Goal: Feedback & Contribution: Contribute content

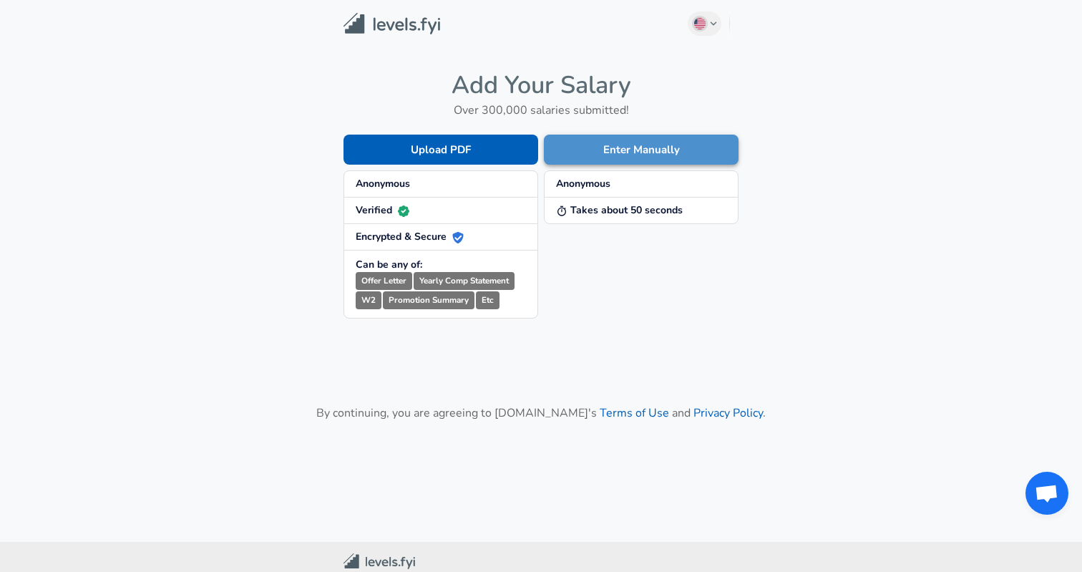
click at [616, 150] on button "Enter Manually" at bounding box center [641, 150] width 195 height 30
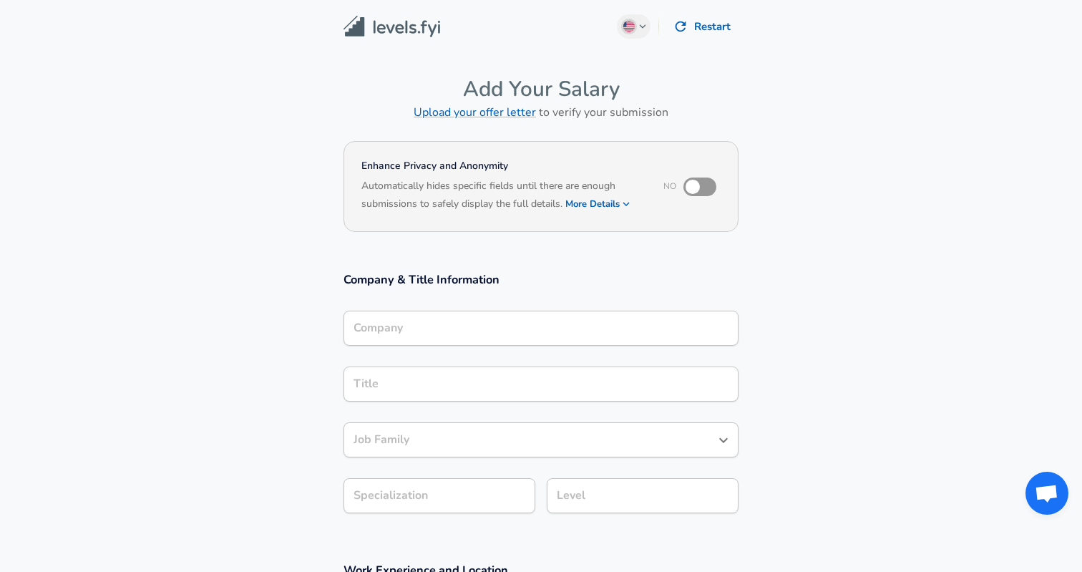
click at [466, 330] on input "Company" at bounding box center [541, 328] width 382 height 22
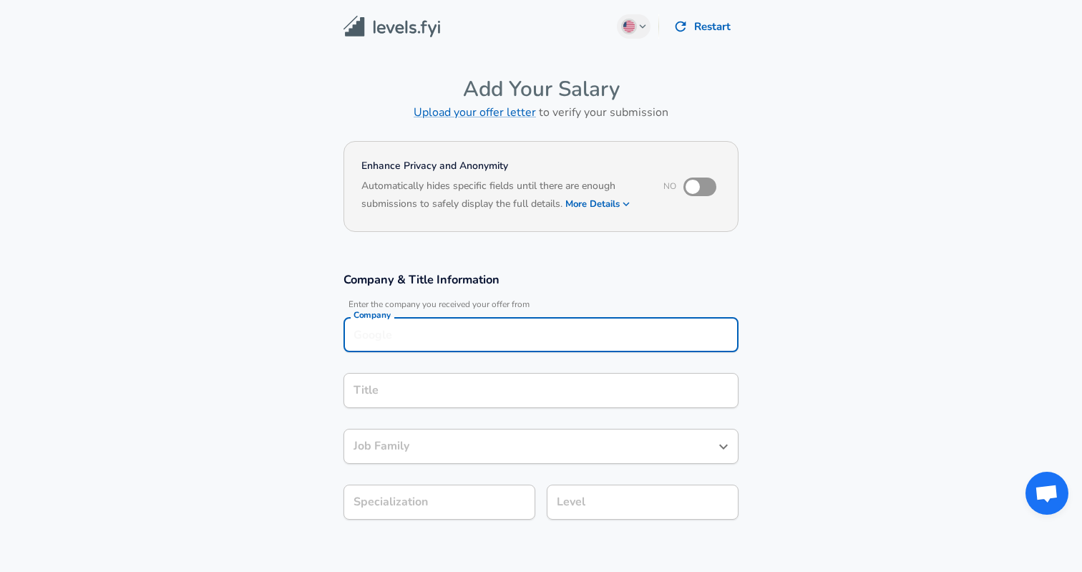
scroll to position [14, 0]
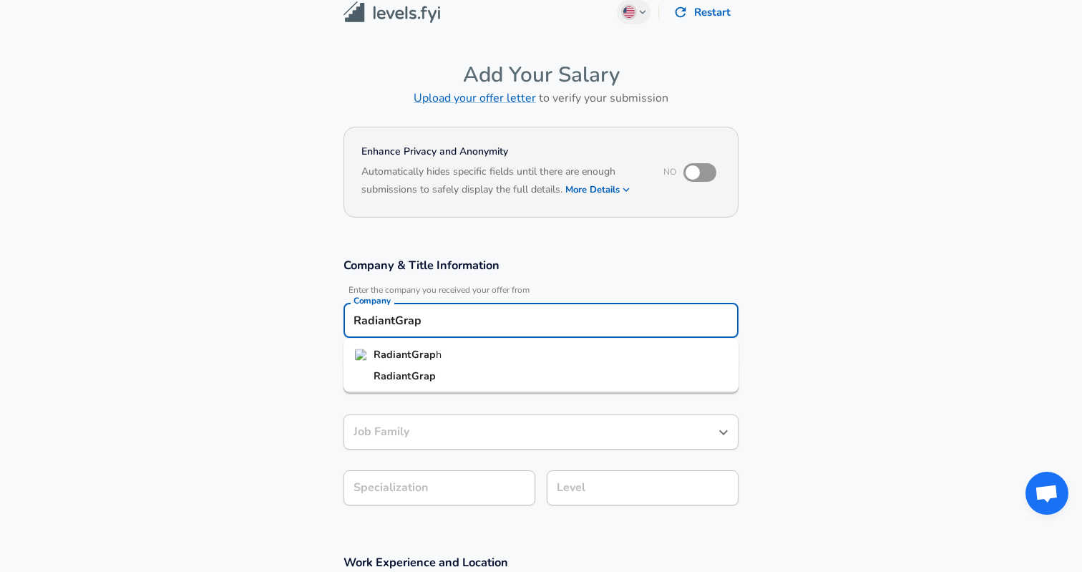
click at [420, 352] on strong "RadiantGrap" at bounding box center [405, 354] width 62 height 14
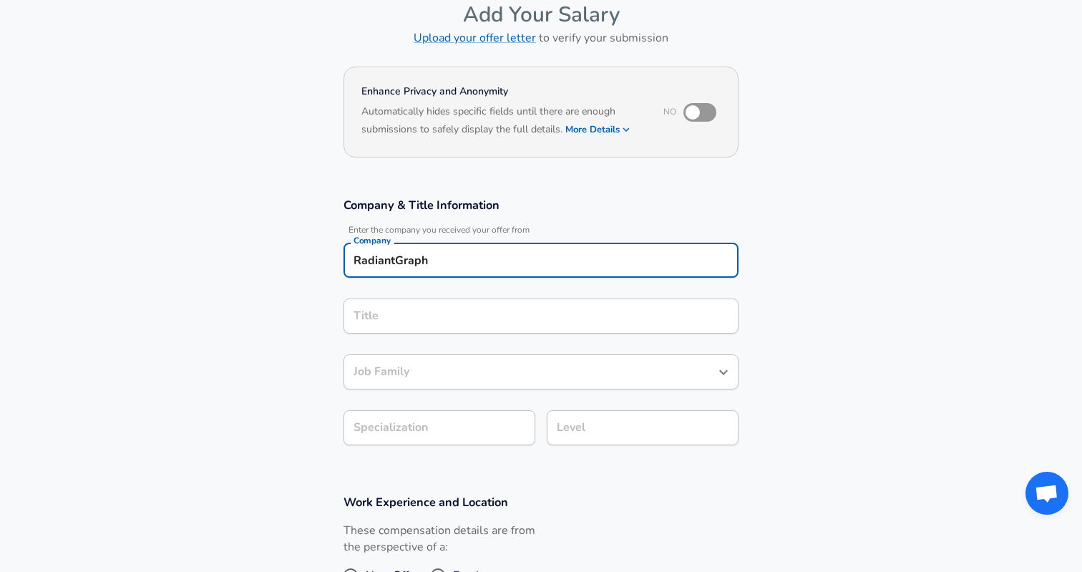
type input "RadiantGraph"
click at [420, 321] on input "Title" at bounding box center [541, 316] width 382 height 22
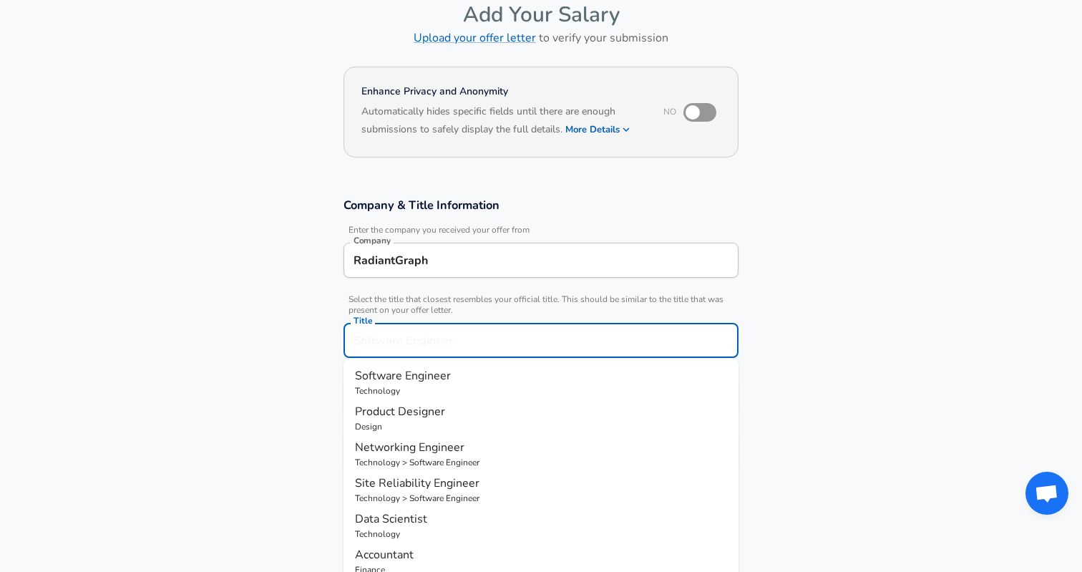
scroll to position [103, 0]
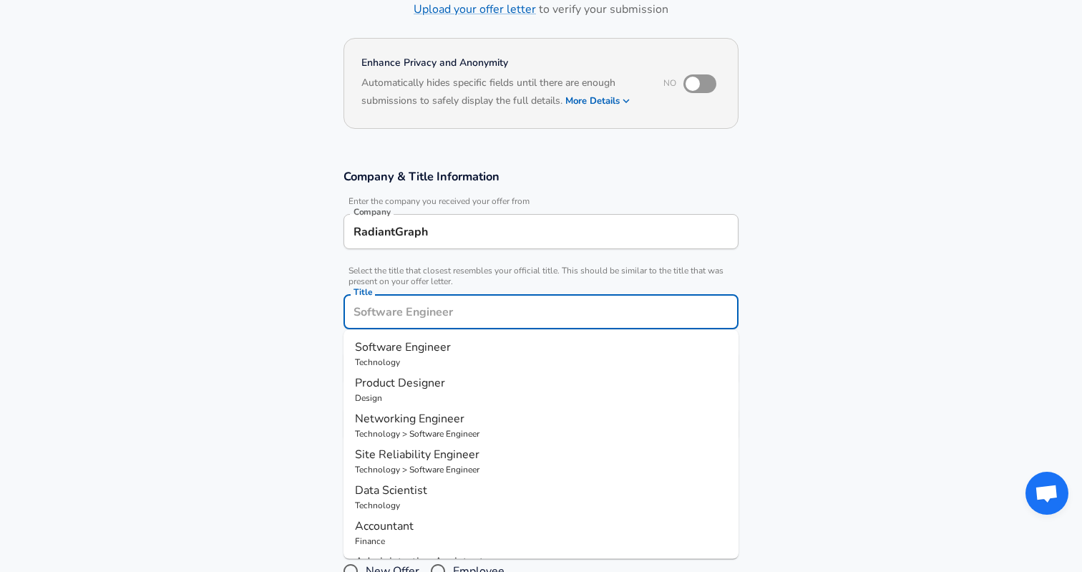
click at [411, 356] on p "Technology" at bounding box center [541, 362] width 372 height 13
type input "Software Engineer"
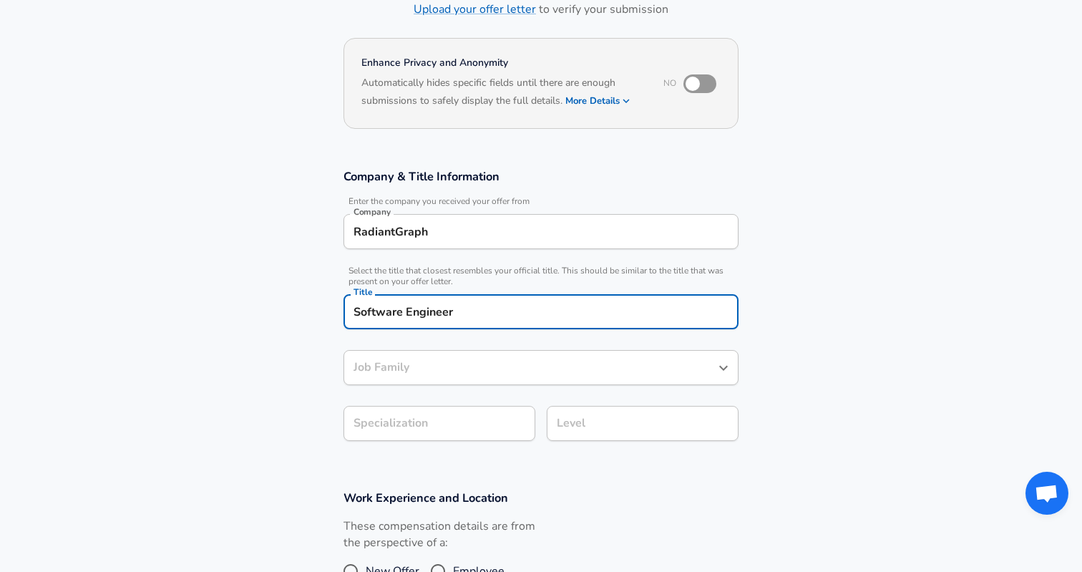
type input "Software Engineer"
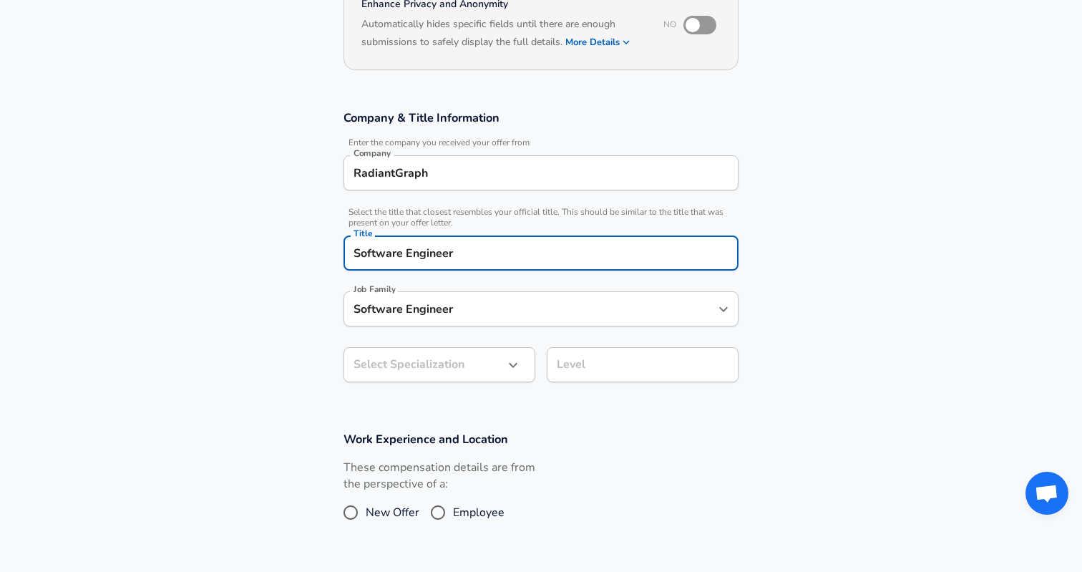
scroll to position [205, 0]
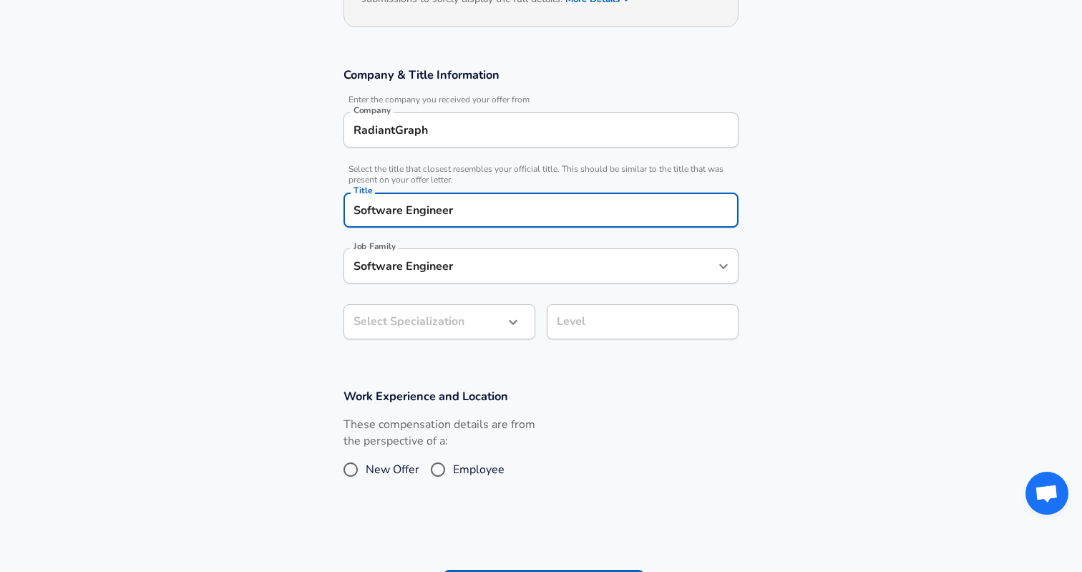
click at [442, 367] on body "English ([GEOGRAPHIC_DATA]) Change Restart Add Your Salary Upload your offer le…" at bounding box center [541, 81] width 1082 height 572
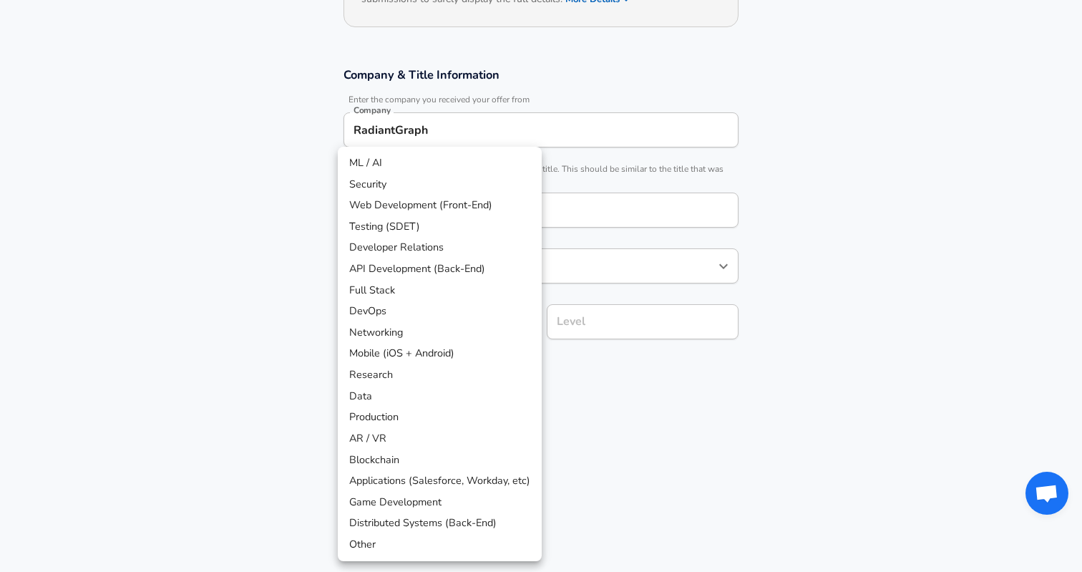
click at [623, 371] on div at bounding box center [541, 286] width 1082 height 572
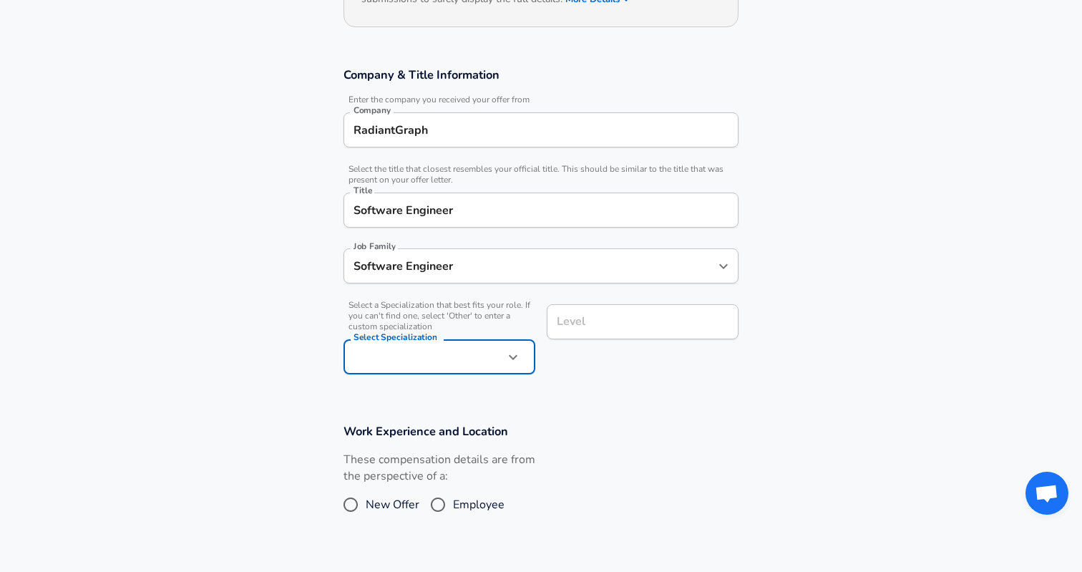
click at [608, 326] on input "Level" at bounding box center [642, 322] width 179 height 22
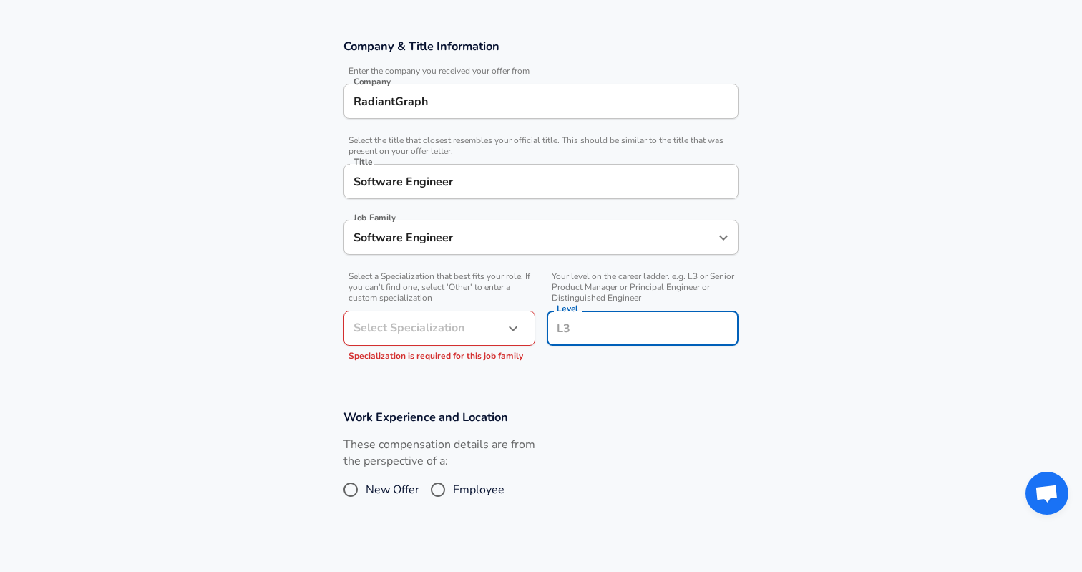
click at [488, 338] on body "English ([GEOGRAPHIC_DATA]) Change Restart Add Your Salary Upload your offer le…" at bounding box center [541, 53] width 1082 height 572
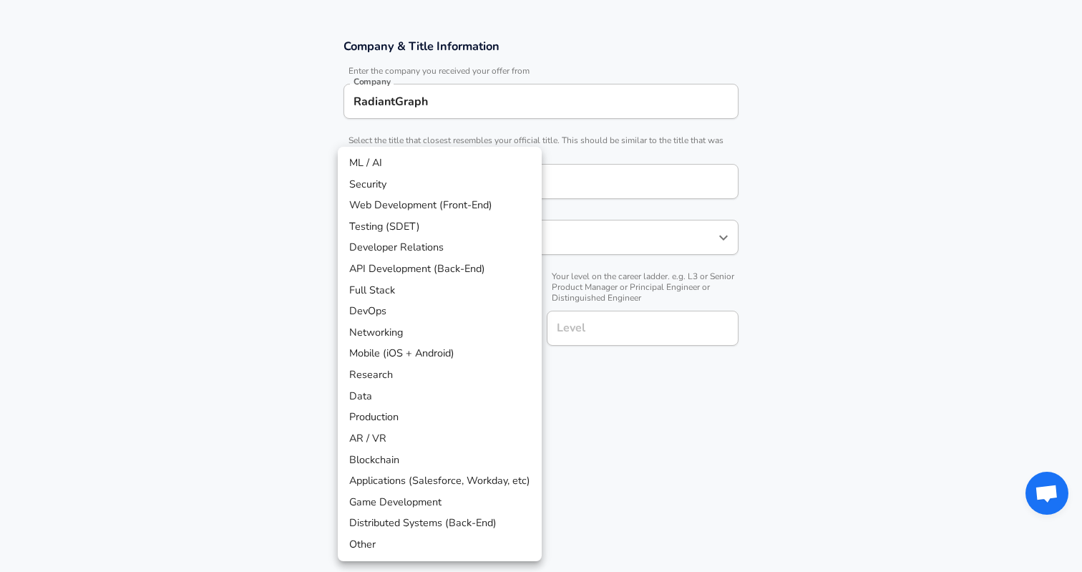
click at [615, 333] on div at bounding box center [541, 286] width 1082 height 572
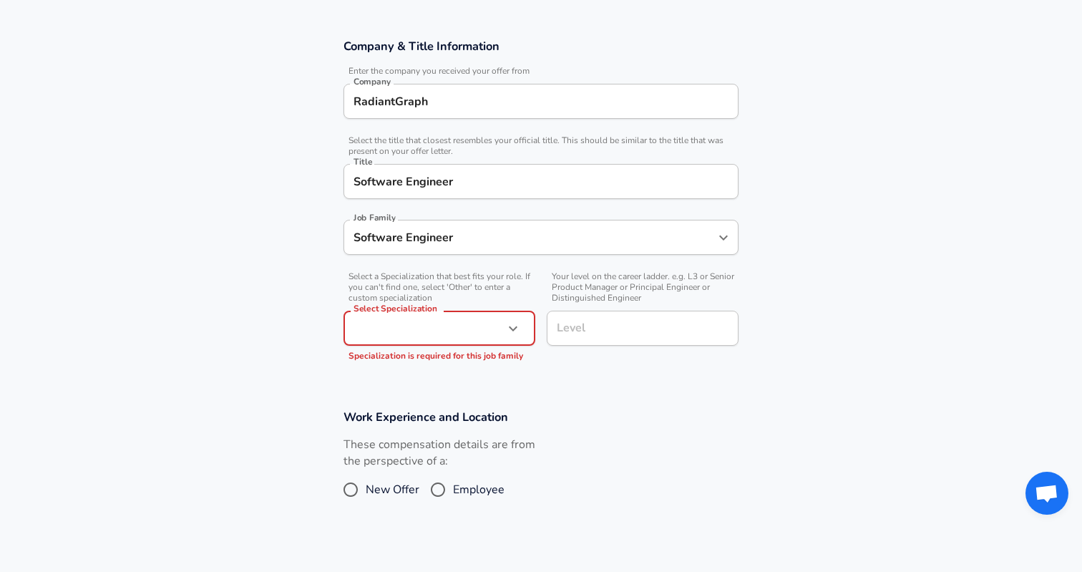
click at [600, 325] on input "Level" at bounding box center [642, 328] width 179 height 22
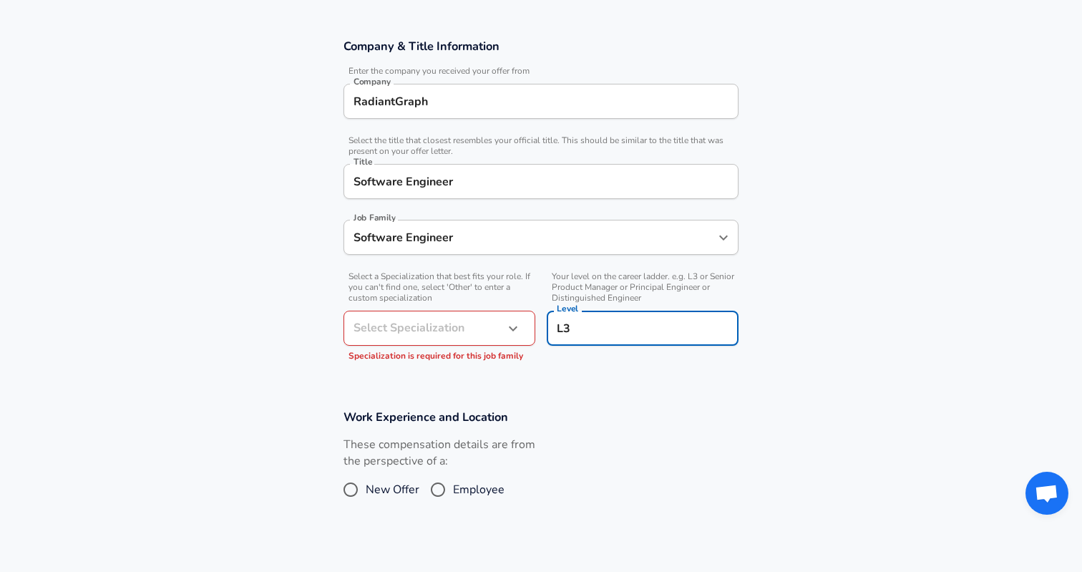
type input "L3"
click at [557, 356] on div "Your level on the career ladder. e.g. L3 or Senior Product Manager or Principal…" at bounding box center [636, 316] width 203 height 105
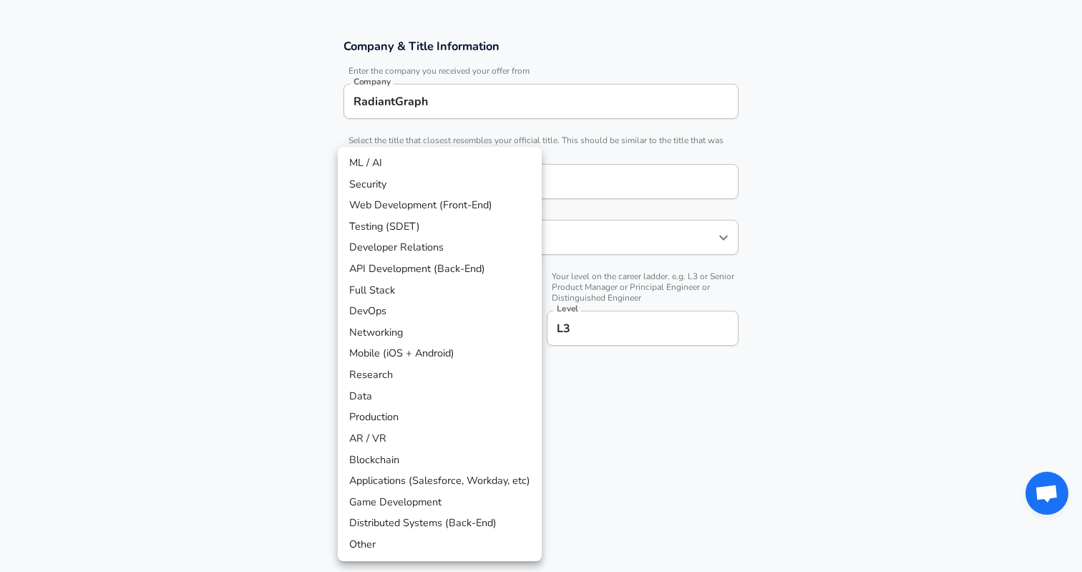
click at [482, 329] on body "English ([GEOGRAPHIC_DATA]) Change Restart Add Your Salary Upload your offer le…" at bounding box center [541, 53] width 1082 height 572
click at [427, 286] on li "Full Stack" at bounding box center [440, 290] width 204 height 21
type input "Full Stack"
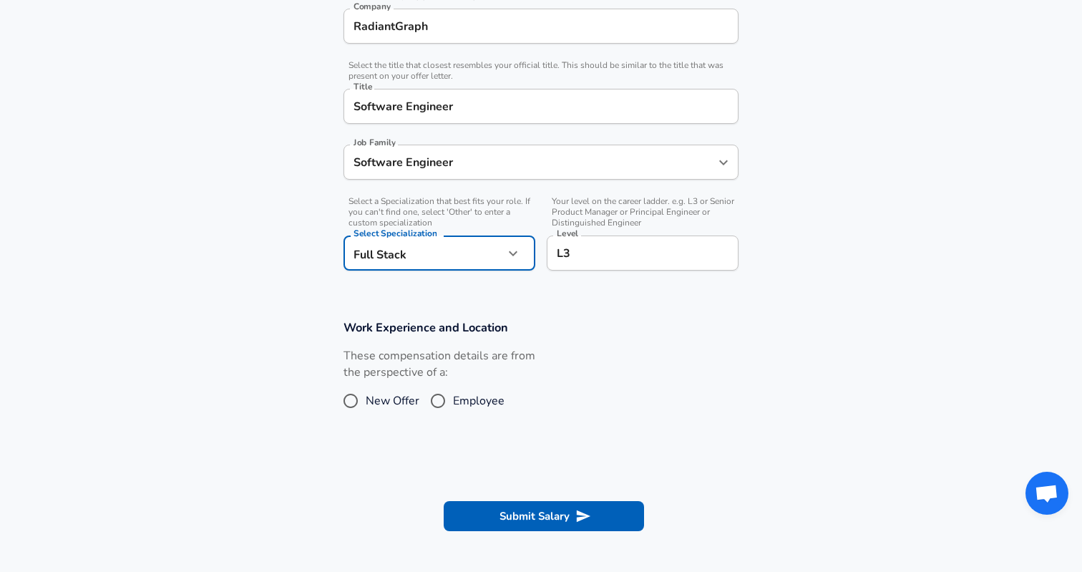
scroll to position [311, 0]
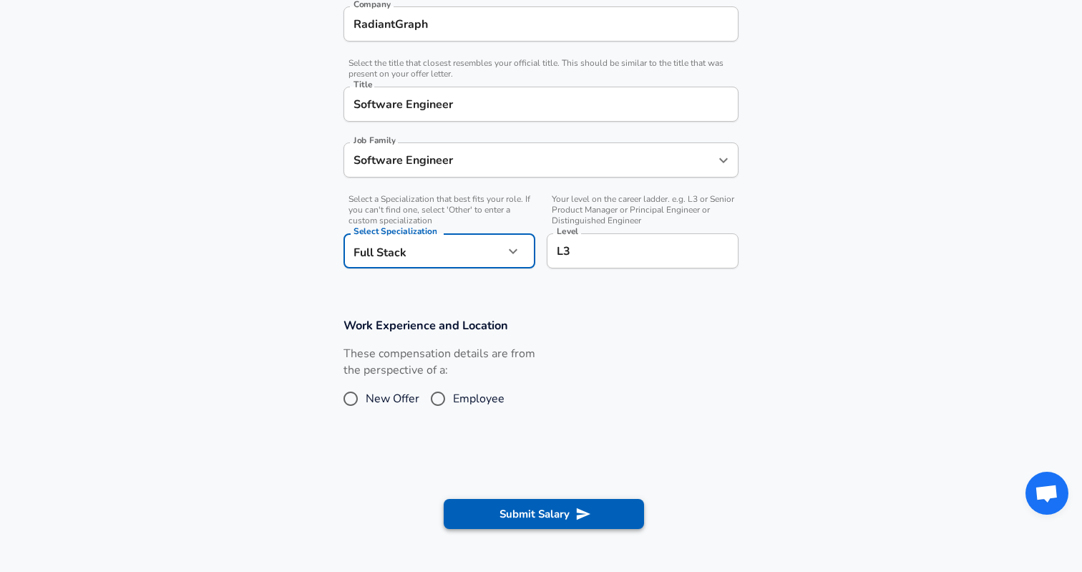
click at [513, 506] on button "Submit Salary" at bounding box center [544, 514] width 200 height 30
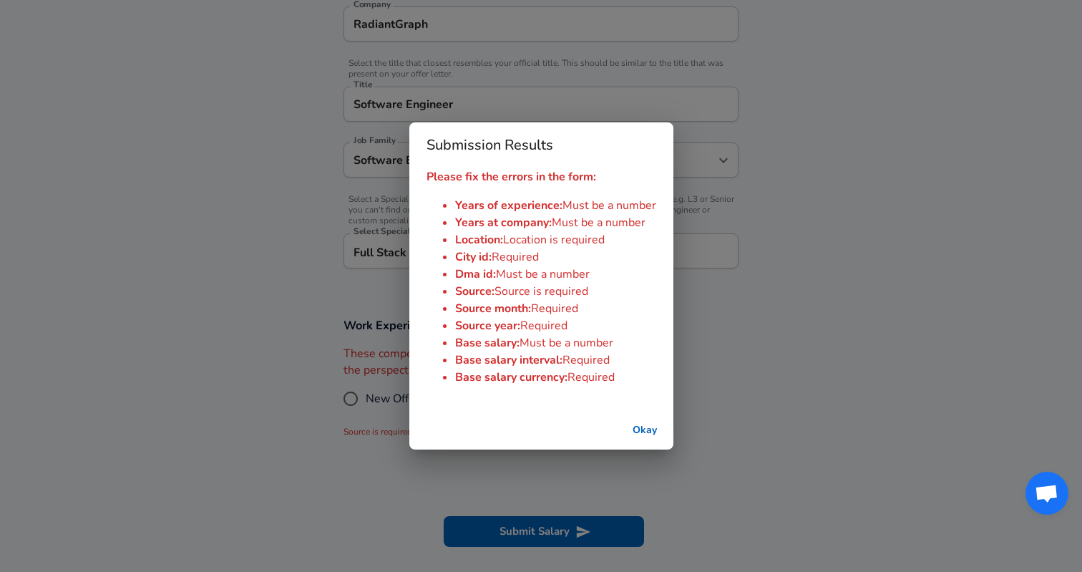
click at [646, 430] on button "Okay" at bounding box center [645, 430] width 46 height 26
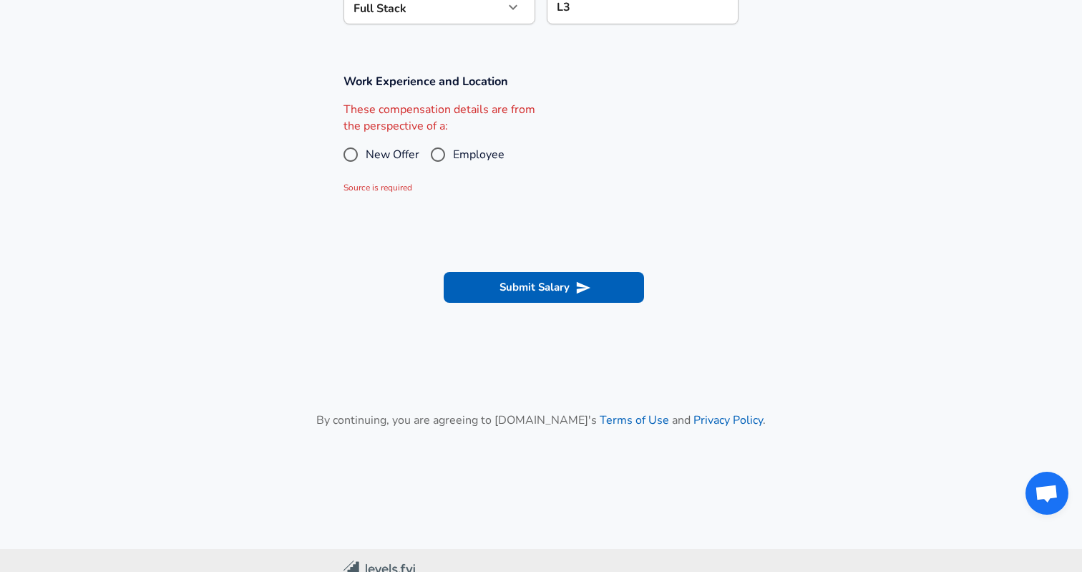
scroll to position [552, 0]
click at [471, 160] on span "Employee" at bounding box center [479, 156] width 52 height 17
click at [453, 160] on input "Employee" at bounding box center [438, 156] width 30 height 23
radio input "true"
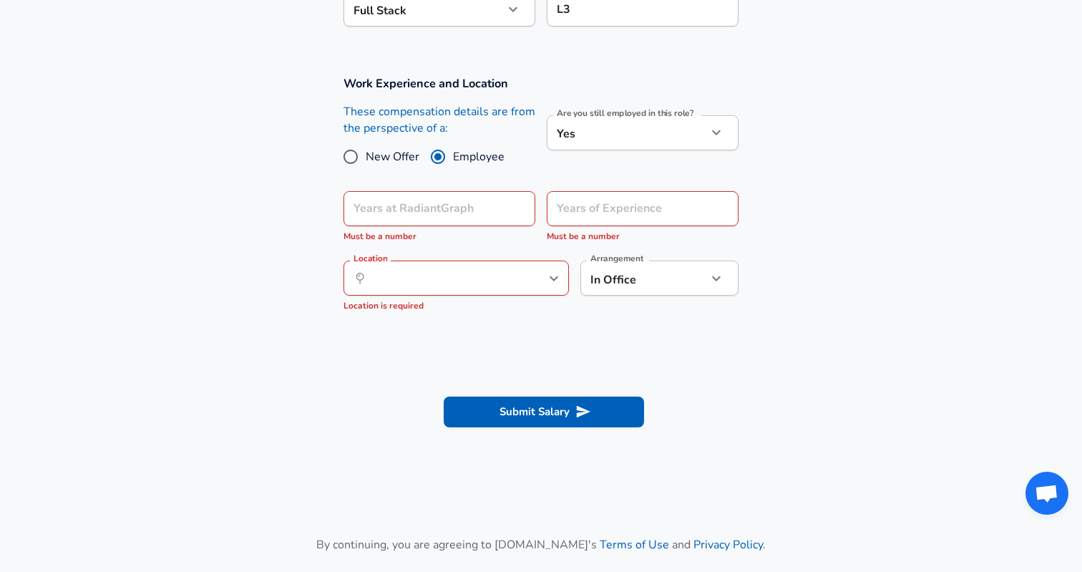
click at [505, 214] on div "Years at RadiantGraph" at bounding box center [439, 208] width 192 height 35
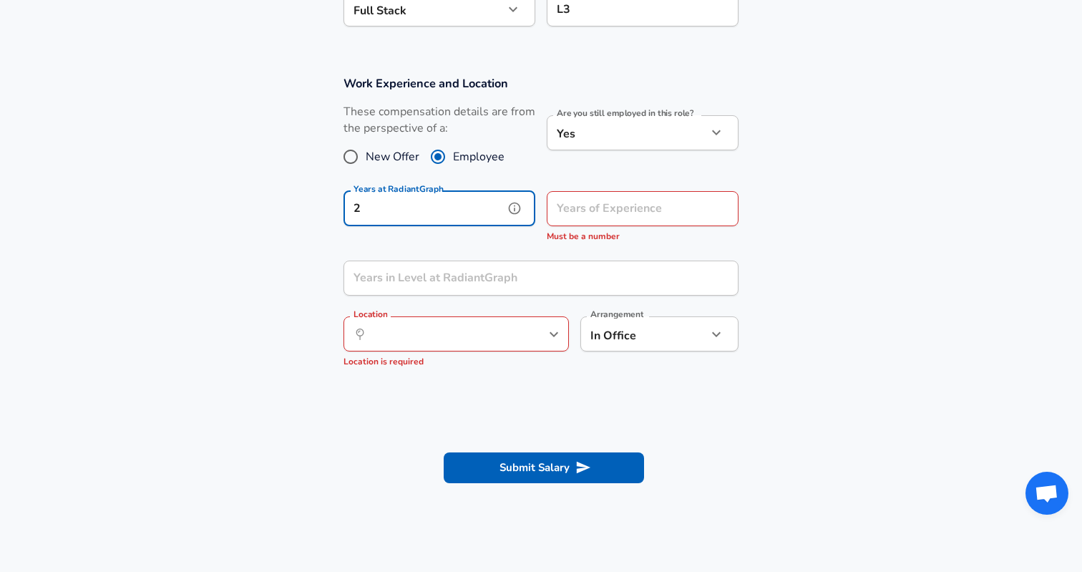
type input "2"
click at [572, 236] on span "Must be a number" at bounding box center [583, 235] width 73 height 11
click at [593, 220] on input "Years of Experience" at bounding box center [627, 208] width 160 height 35
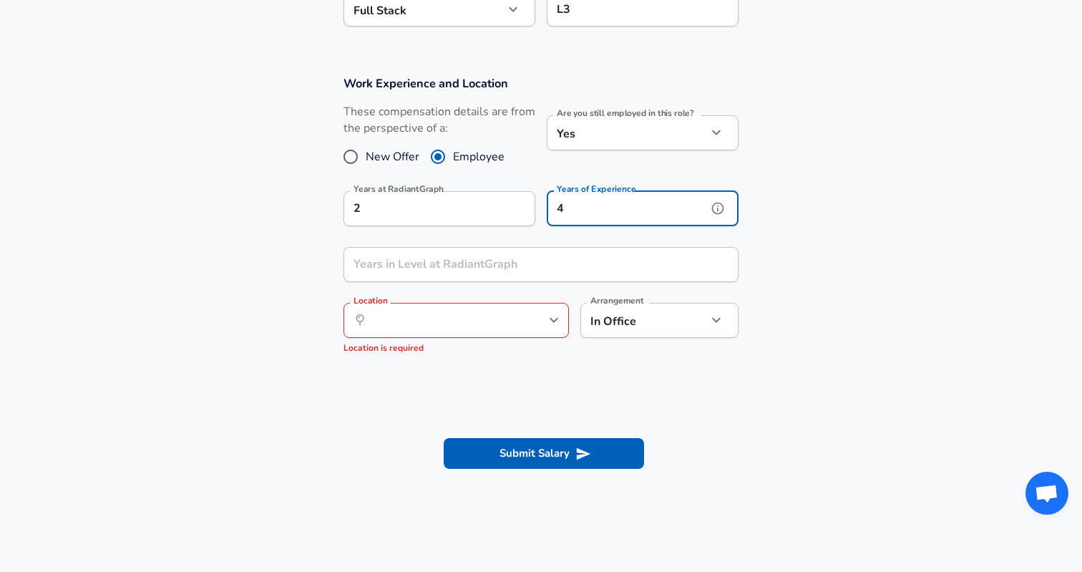
type input "4"
click at [562, 264] on input "Years in Level at RadiantGraph" at bounding box center [525, 264] width 364 height 35
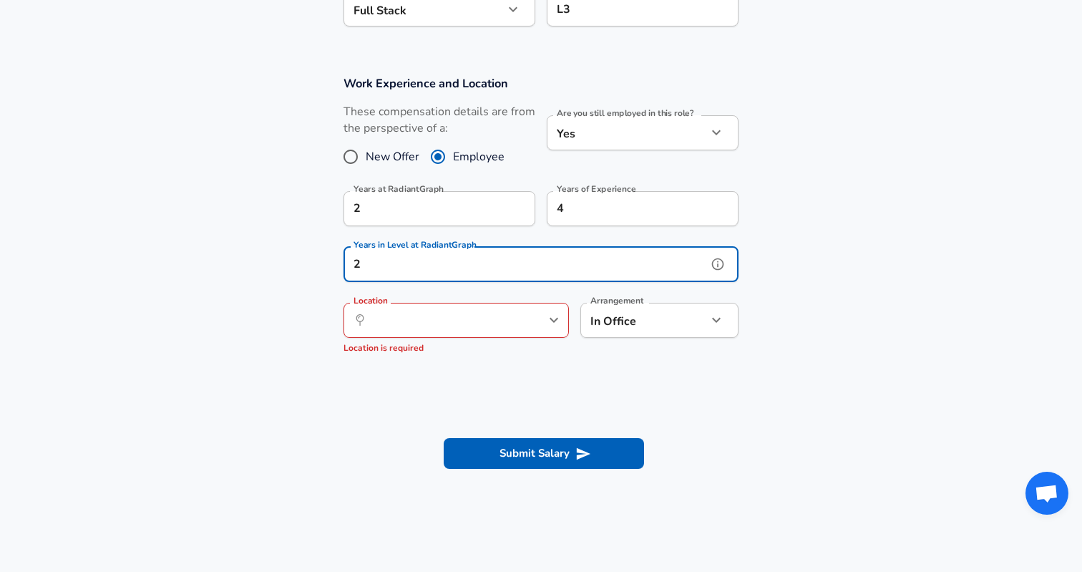
type input "2"
click at [478, 324] on input "Location" at bounding box center [440, 320] width 147 height 22
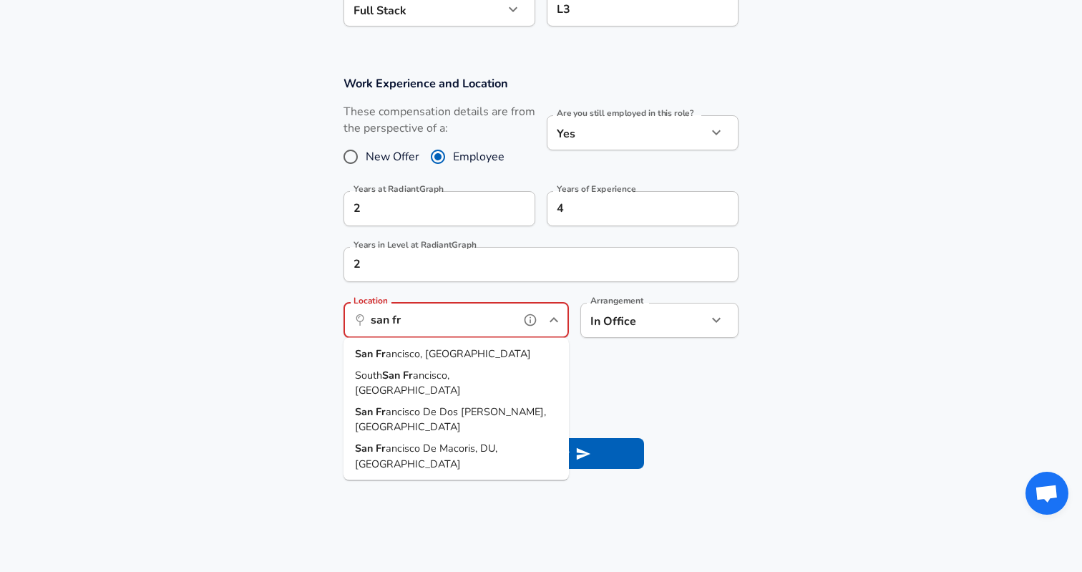
click at [442, 354] on li "[GEOGRAPHIC_DATA], [GEOGRAPHIC_DATA]" at bounding box center [455, 353] width 225 height 21
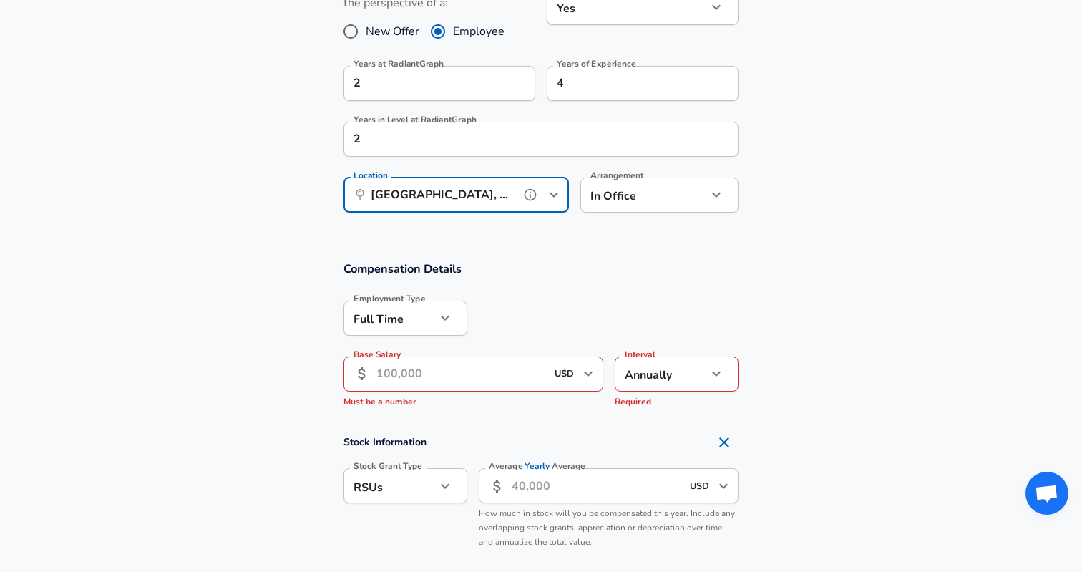
scroll to position [683, 0]
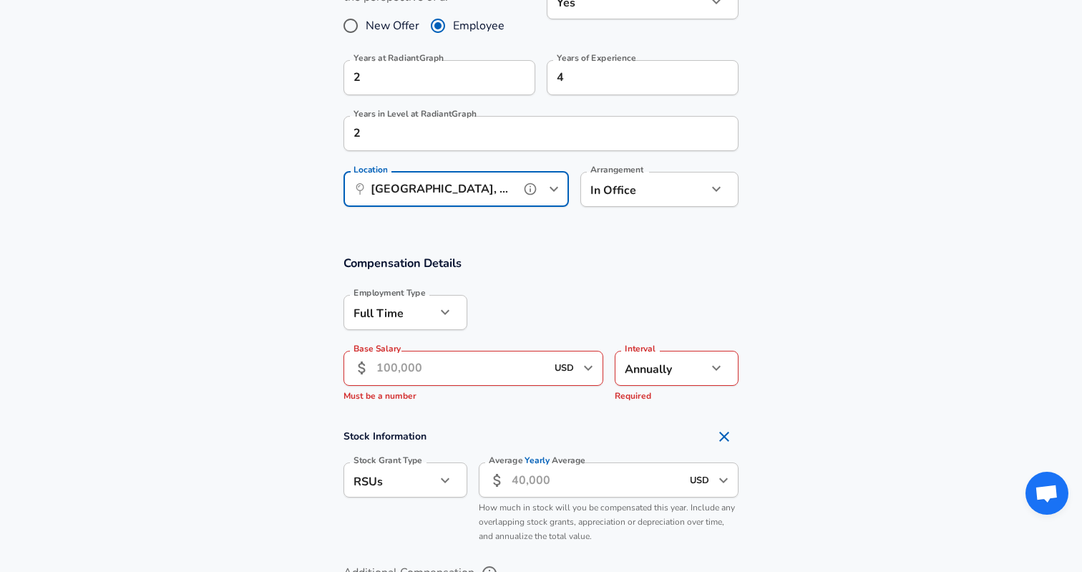
type input "[GEOGRAPHIC_DATA], [GEOGRAPHIC_DATA]"
click at [467, 371] on input "Base Salary" at bounding box center [461, 368] width 170 height 35
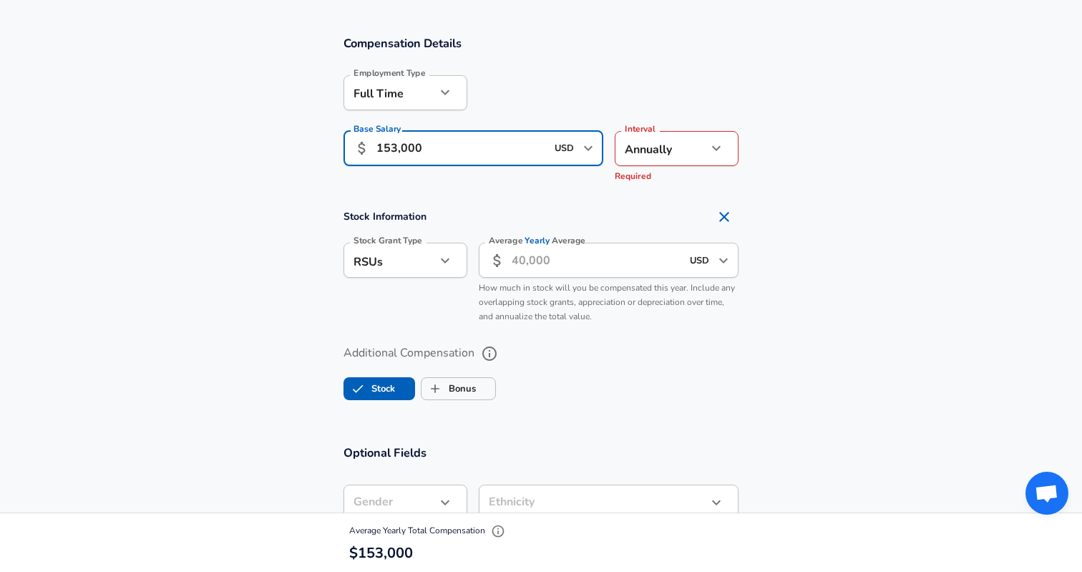
scroll to position [905, 0]
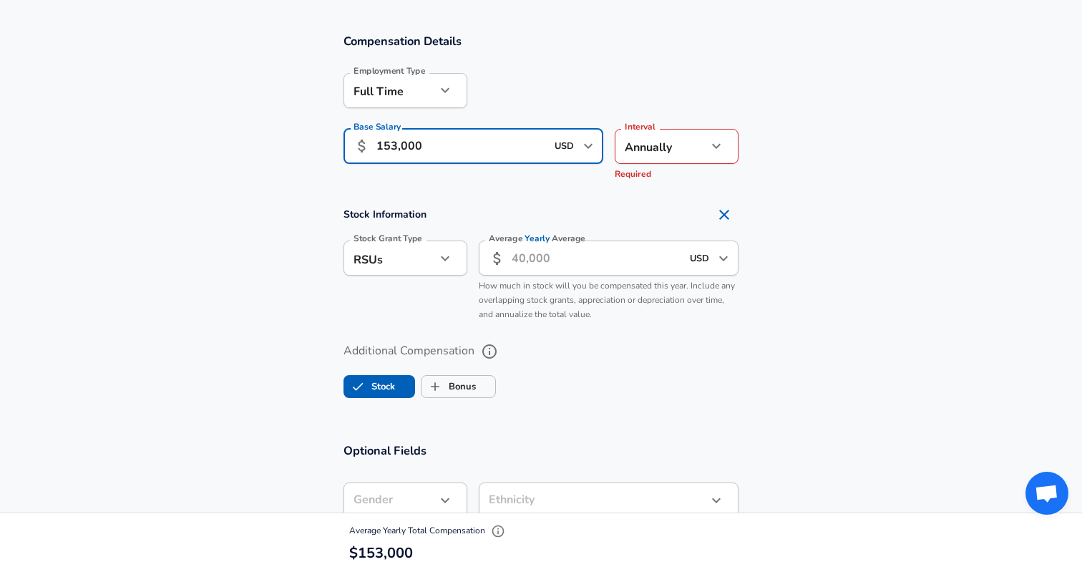
type input "153,000"
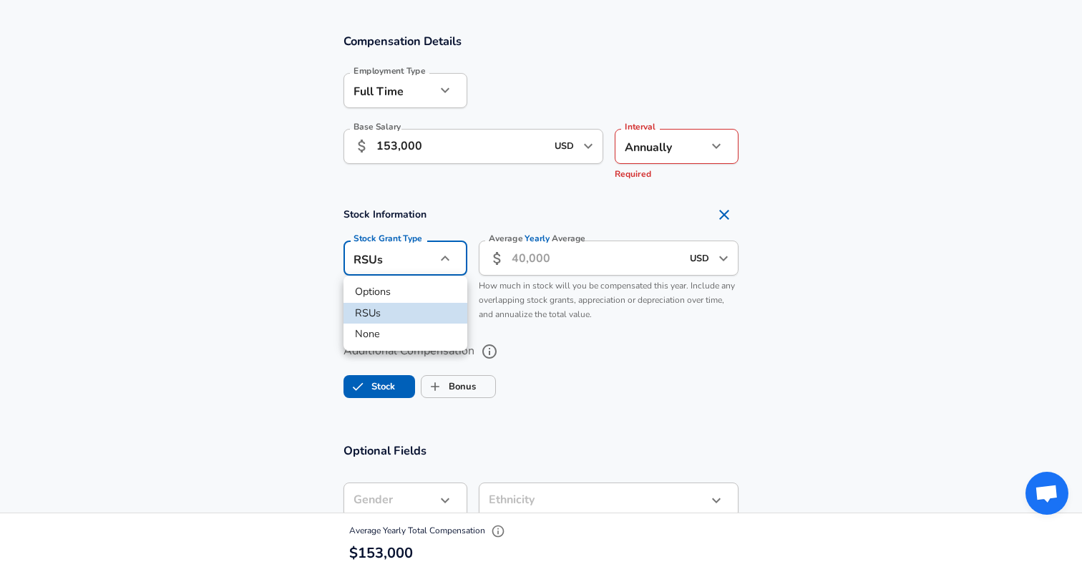
click at [410, 284] on li "Options" at bounding box center [405, 291] width 124 height 21
type input "option"
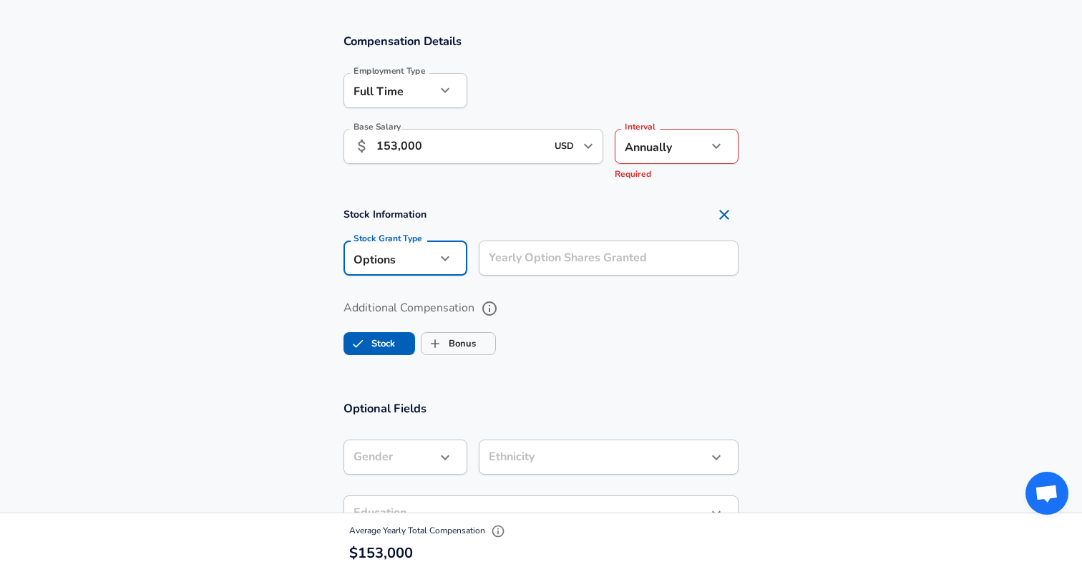
click at [562, 258] on input "Yearly Option Shares Granted" at bounding box center [609, 257] width 260 height 35
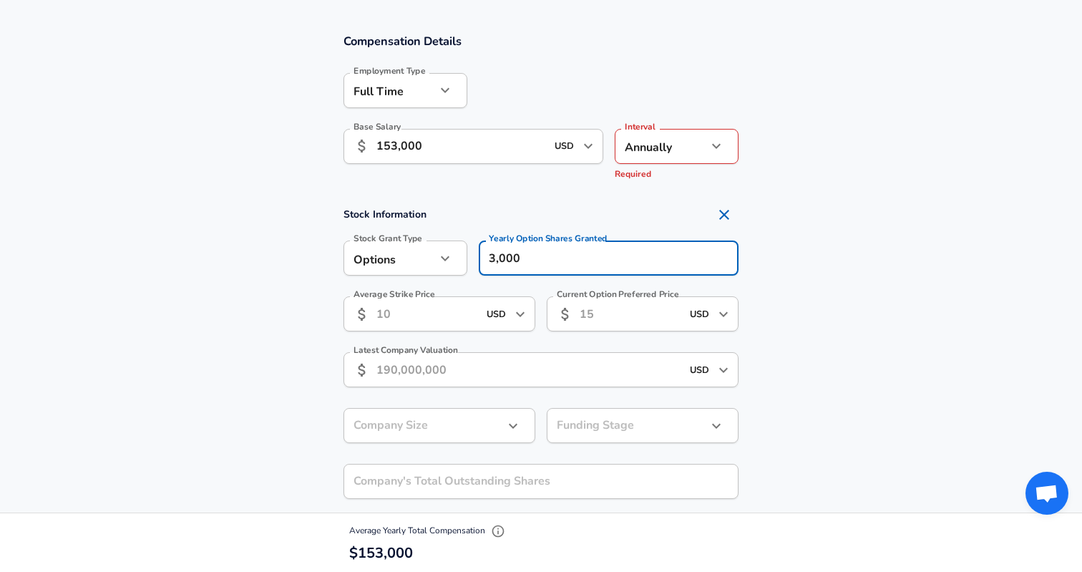
type input "30,000"
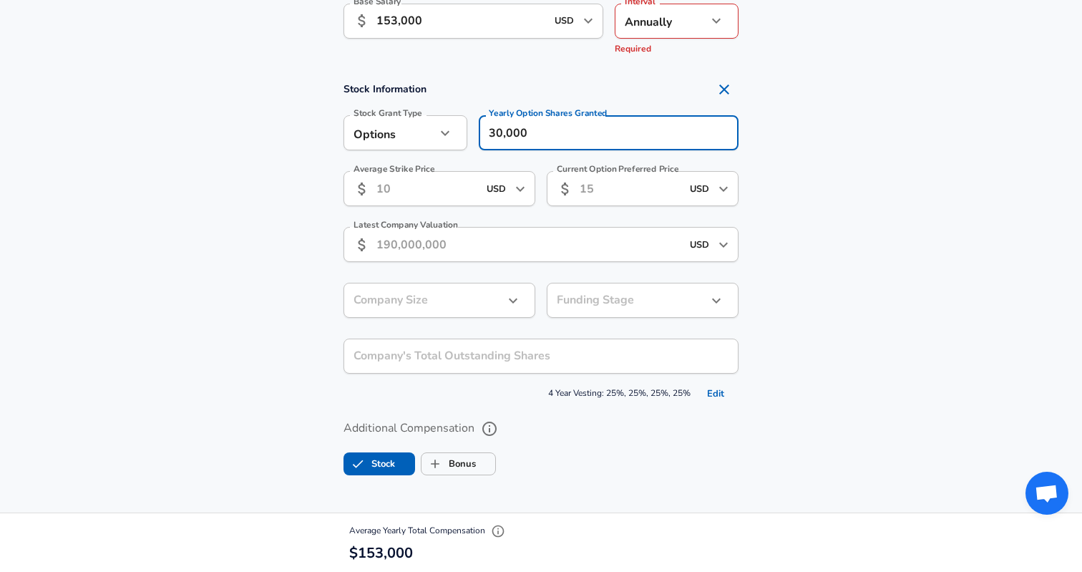
click at [373, 471] on label "Stock" at bounding box center [369, 463] width 51 height 27
checkbox input "false"
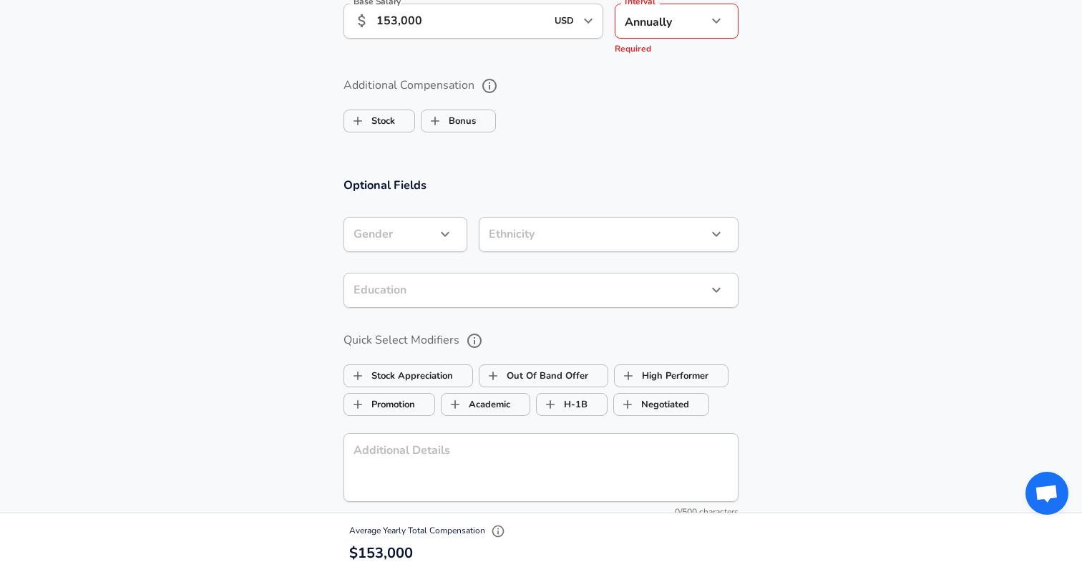
scroll to position [949, 0]
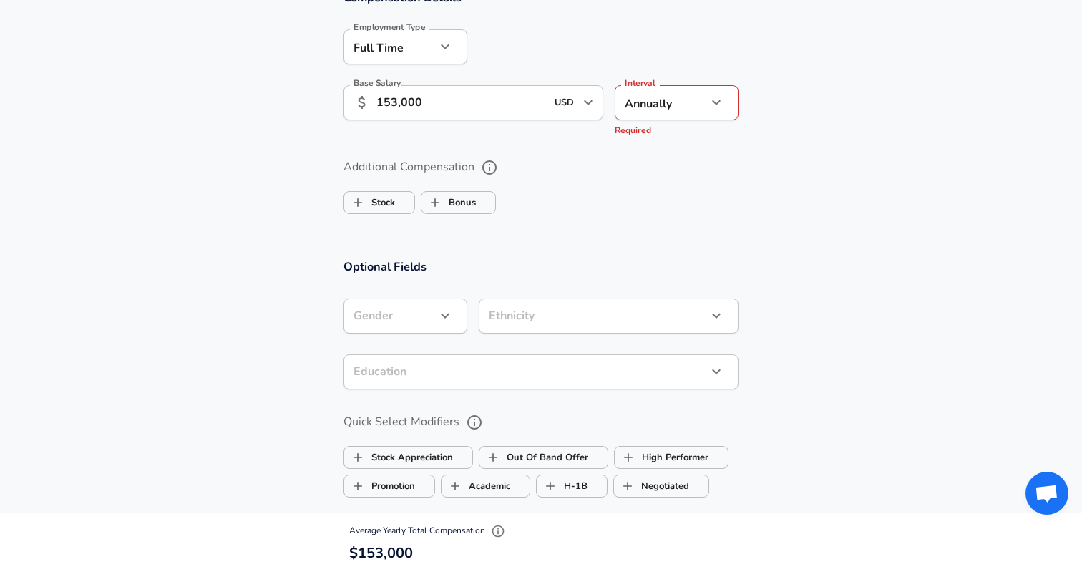
click at [655, 137] on li "Annually" at bounding box center [677, 136] width 124 height 21
click at [628, 204] on div "Additional Compensation Stock Bonus" at bounding box center [540, 187] width 395 height 64
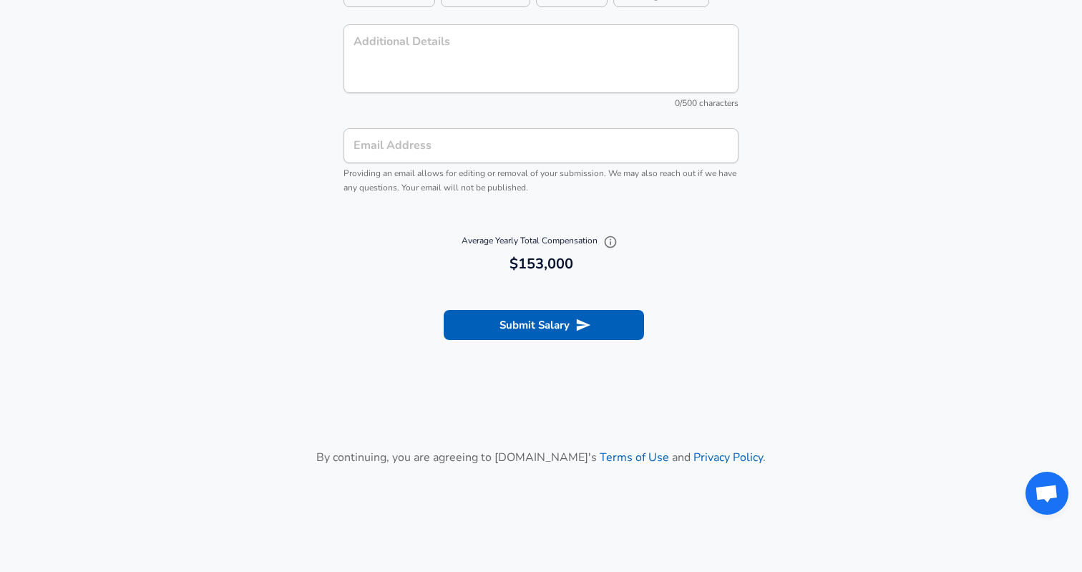
scroll to position [1411, 0]
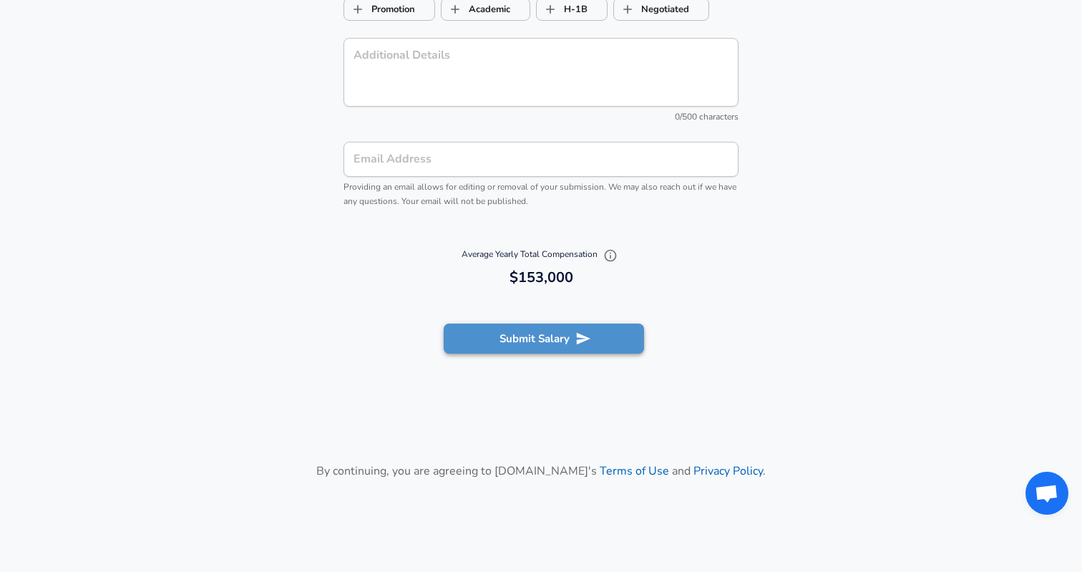
click at [585, 341] on icon "submit" at bounding box center [583, 339] width 16 height 16
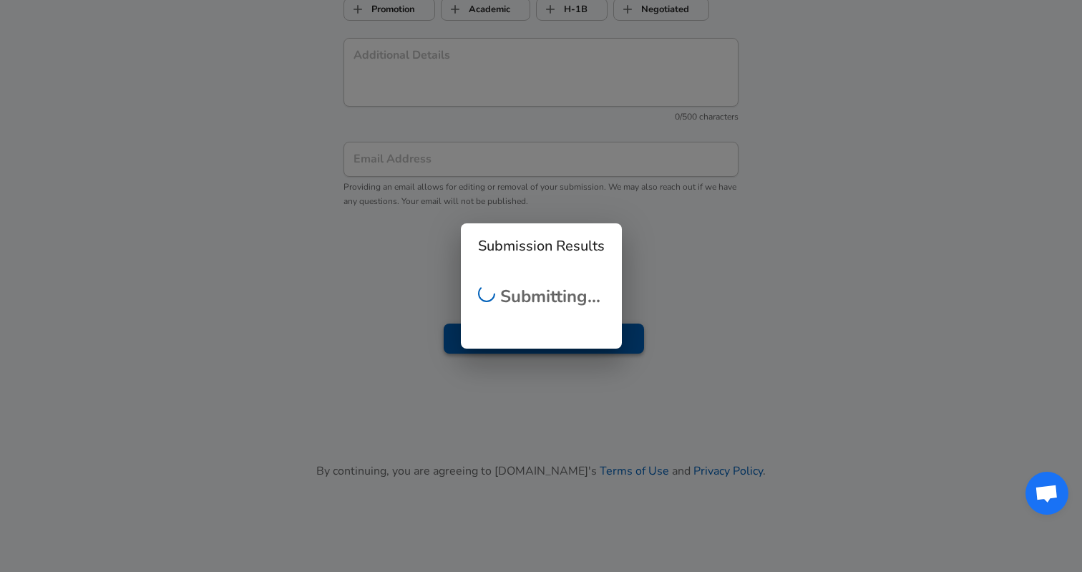
scroll to position [420, 0]
